Goal: Task Accomplishment & Management: Complete application form

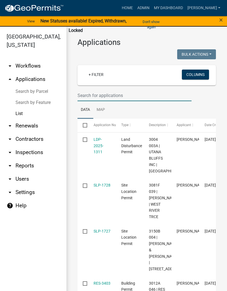
click at [110, 93] on input "text" at bounding box center [134, 95] width 114 height 11
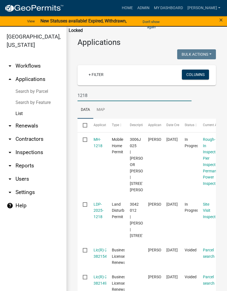
type input "1218"
click at [97, 146] on link "MH-1218" at bounding box center [98, 142] width 9 height 11
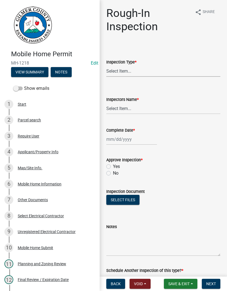
click at [129, 71] on select "Select Item... Rough-In" at bounding box center [163, 70] width 114 height 11
select select "144a2717-66e5-431d-b8b7-2eccda554f40"
click at [119, 108] on select "Select Item... khenson (Karen Henson) j.bouhl (Joe Bouhl) Engineer / Electricia…" at bounding box center [163, 108] width 114 height 11
select select "8dfc8809-68b2-4bc3-a0d1-6f7e000e7487"
click at [116, 137] on div at bounding box center [131, 138] width 51 height 11
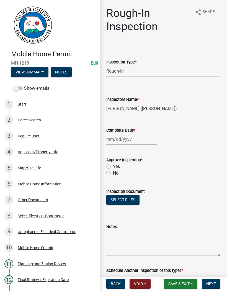
select select "8"
select select "2025"
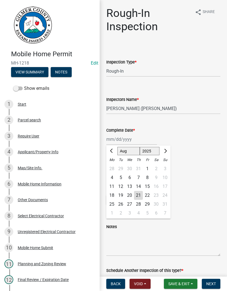
click at [139, 194] on div "21" at bounding box center [138, 195] width 9 height 9
type input "08/21/2025"
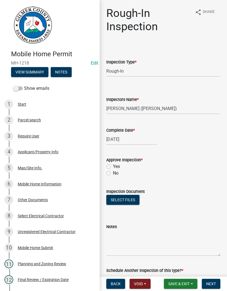
click at [111, 164] on div "Yes" at bounding box center [163, 166] width 114 height 7
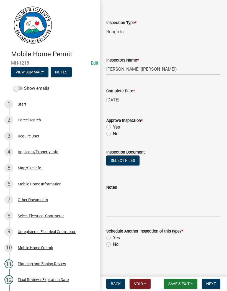
scroll to position [39, 0]
click at [113, 128] on label "Yes" at bounding box center [116, 127] width 7 height 7
click at [113, 127] on input "Yes" at bounding box center [115, 126] width 4 height 4
radio input "true"
click at [113, 244] on label "No" at bounding box center [116, 244] width 6 height 7
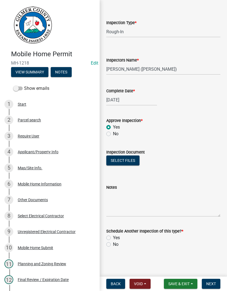
click at [113, 244] on input "No" at bounding box center [115, 243] width 4 height 4
radio input "true"
click at [184, 283] on span "Save & Exit" at bounding box center [178, 283] width 21 height 4
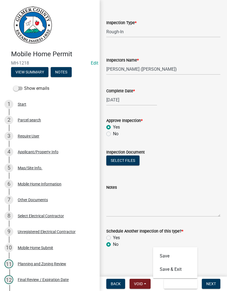
click at [206, 176] on div "Notes" at bounding box center [163, 196] width 114 height 40
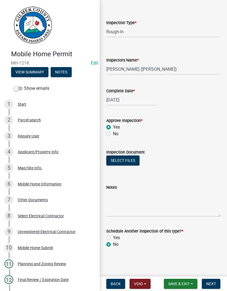
click at [213, 283] on span "Next" at bounding box center [211, 283] width 10 height 4
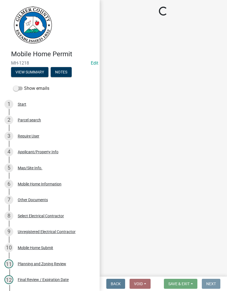
scroll to position [0, 0]
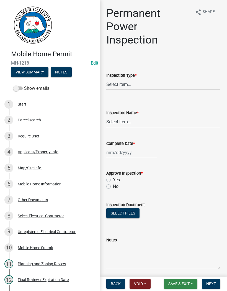
click at [179, 282] on span "Save & Exit" at bounding box center [178, 283] width 21 height 4
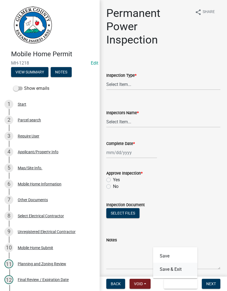
click at [175, 270] on button "Save & Exit" at bounding box center [175, 268] width 44 height 13
